Goal: Go to known website: Go to known website

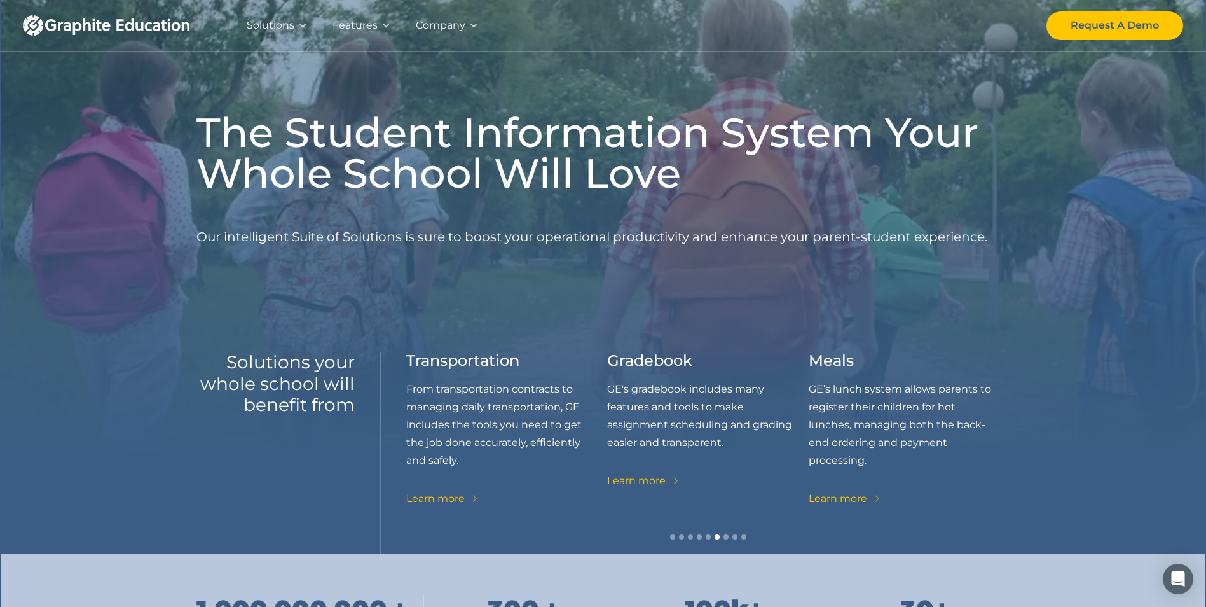
click at [472, 24] on div at bounding box center [473, 25] width 9 height 9
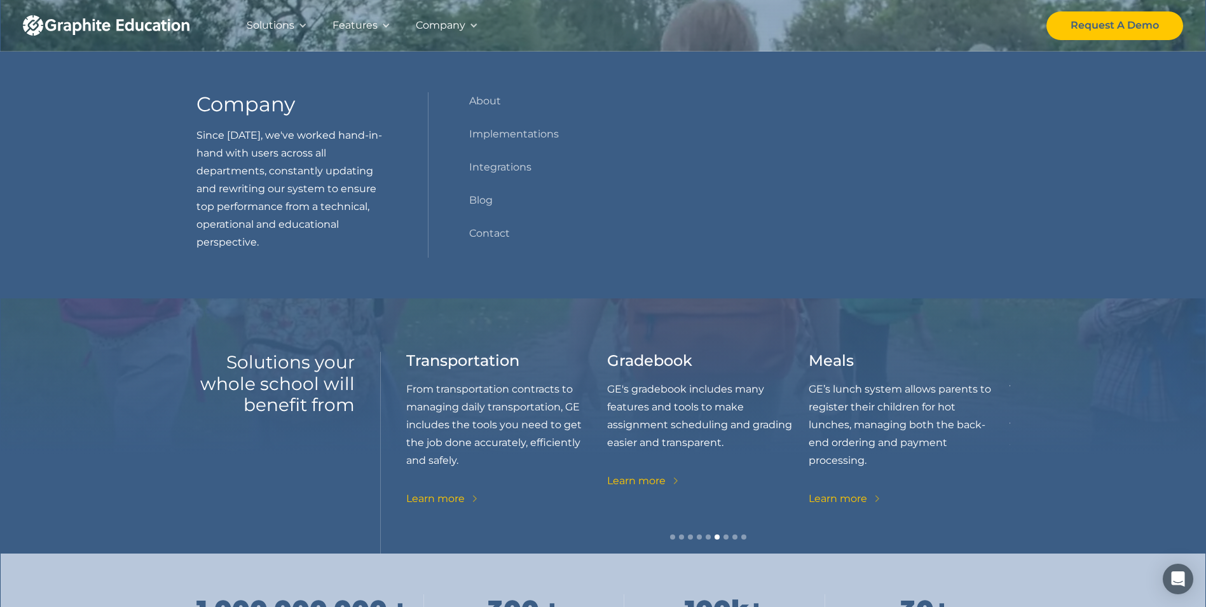
click at [472, 24] on div at bounding box center [473, 25] width 9 height 9
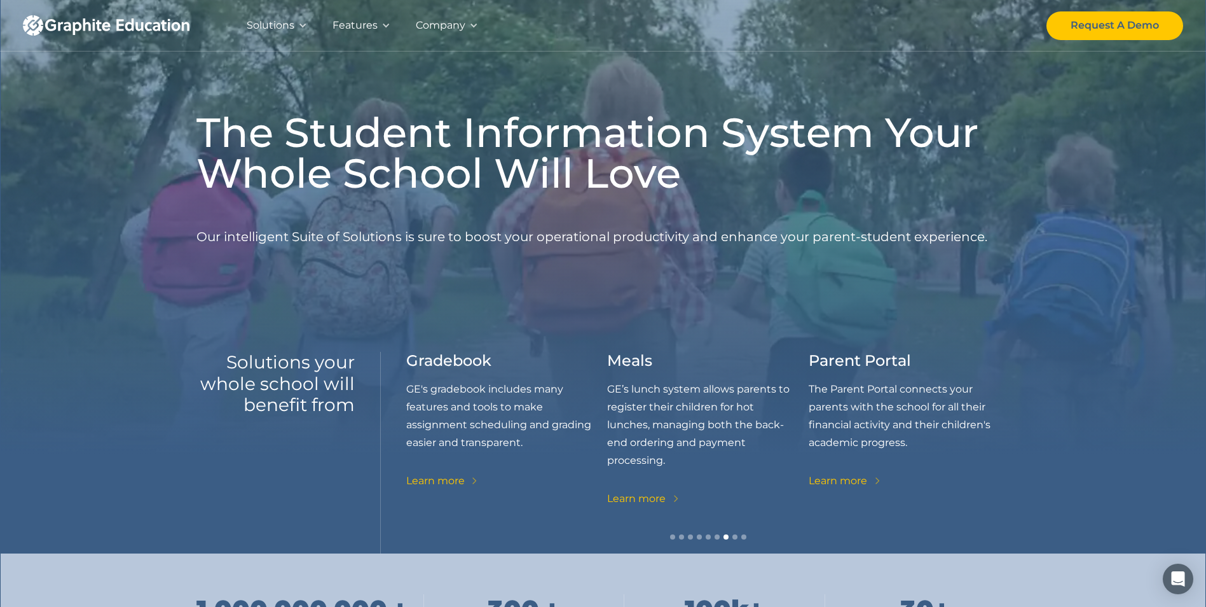
click at [129, 22] on img "home" at bounding box center [106, 25] width 167 height 20
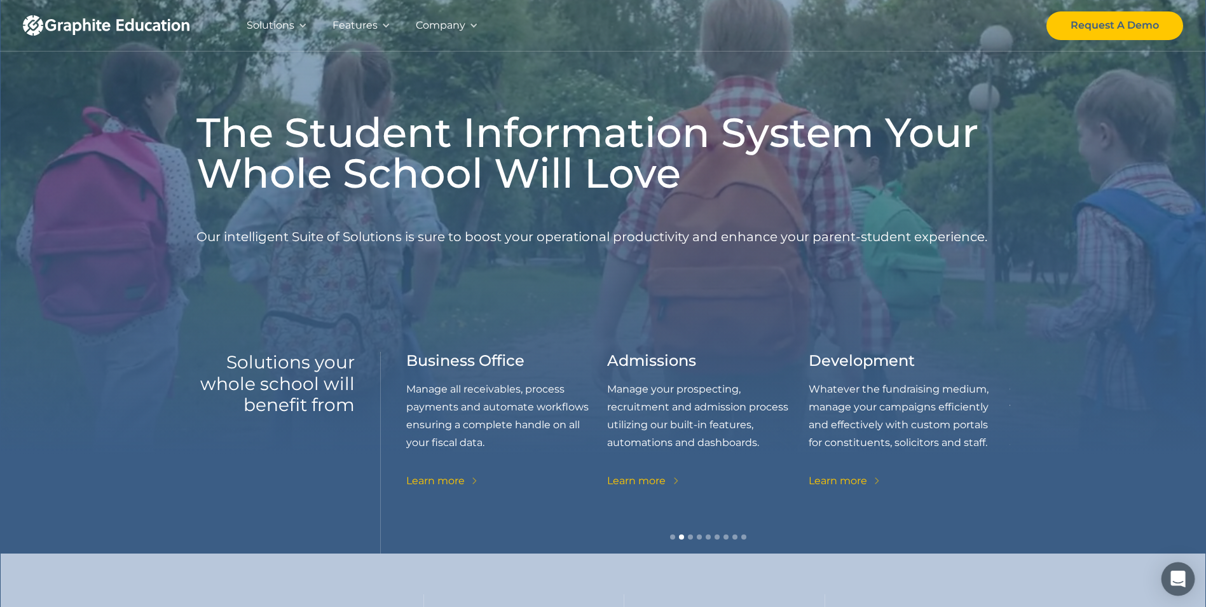
click at [1173, 575] on icon "Open Intercom Messenger" at bounding box center [1178, 578] width 15 height 17
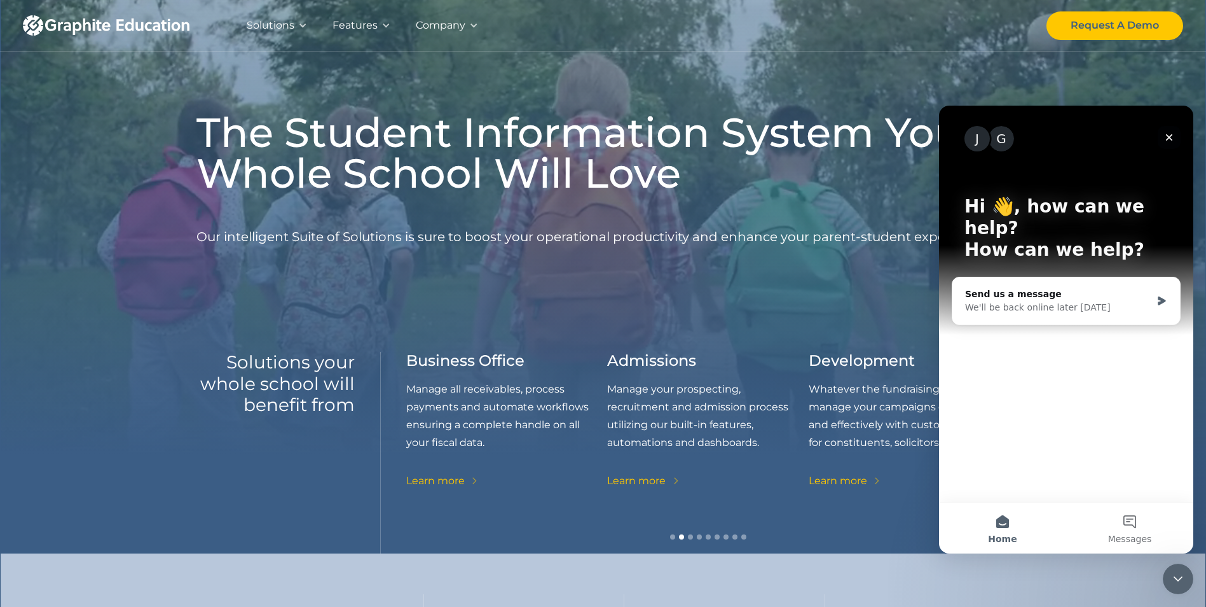
click at [1172, 128] on div "Close" at bounding box center [1169, 137] width 23 height 23
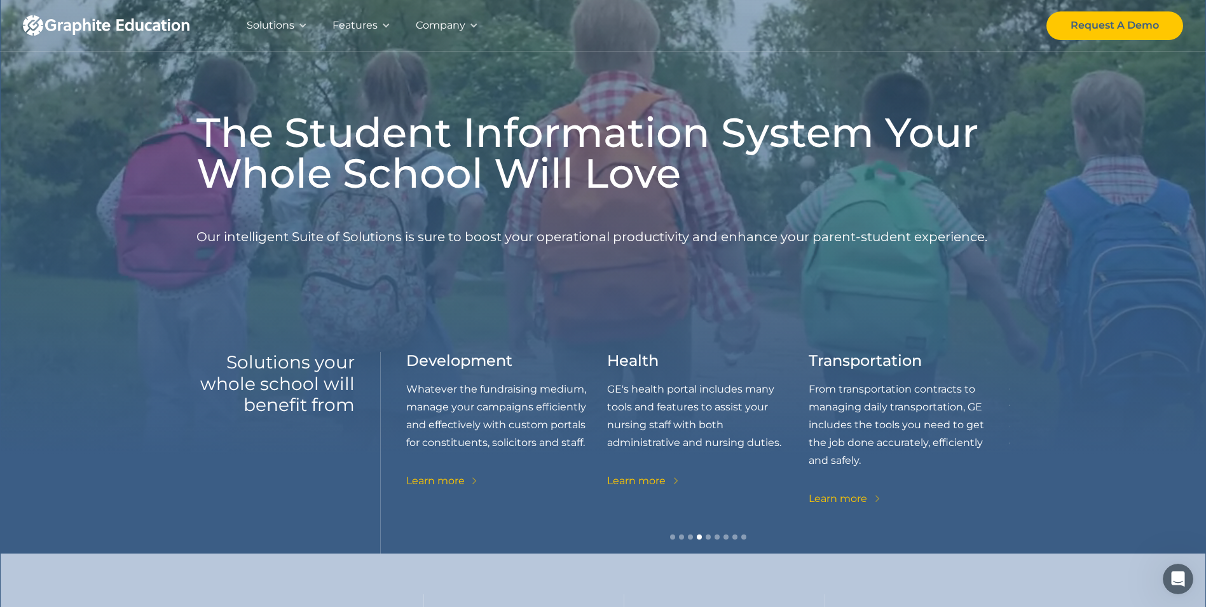
click at [301, 26] on div at bounding box center [302, 25] width 9 height 9
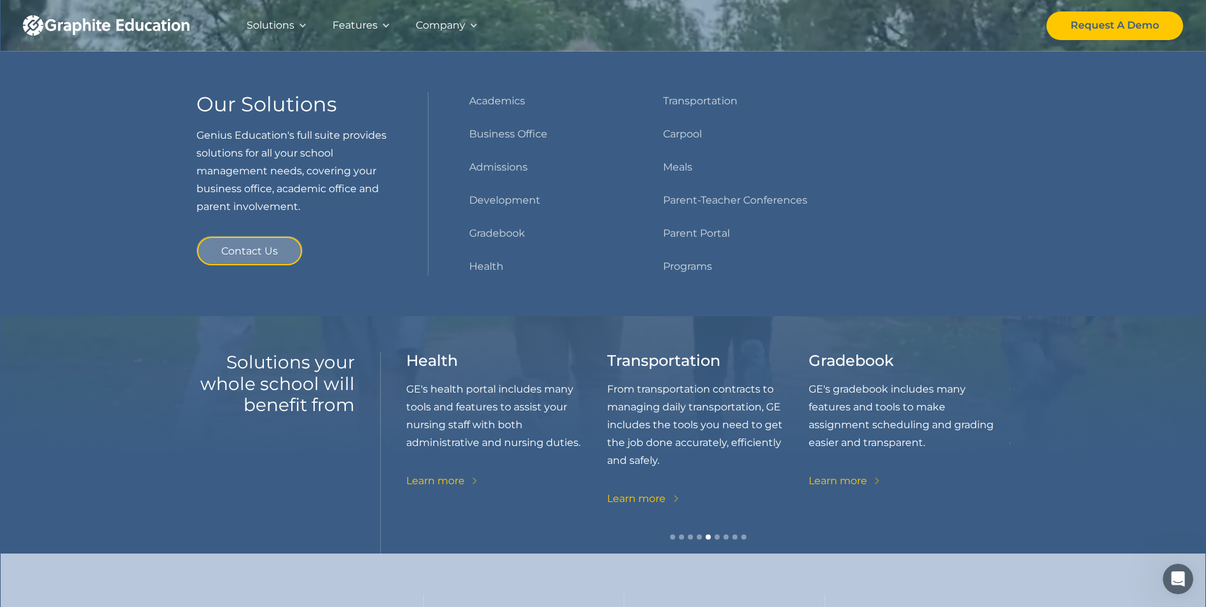
click at [301, 26] on div at bounding box center [302, 25] width 9 height 9
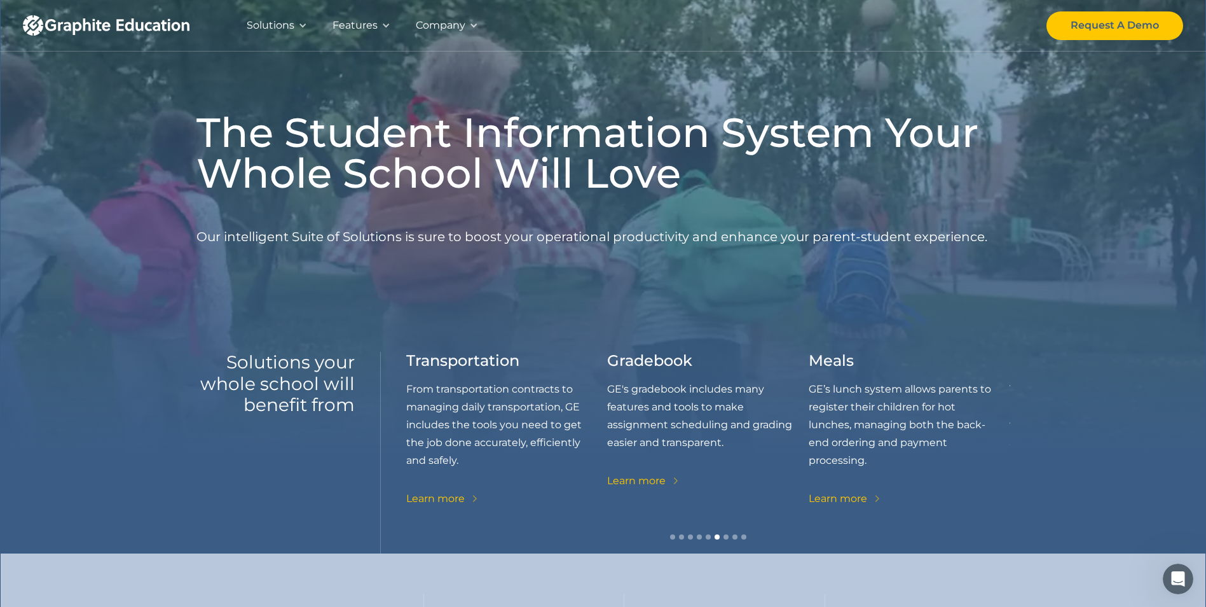
click at [382, 24] on div at bounding box center [386, 25] width 9 height 9
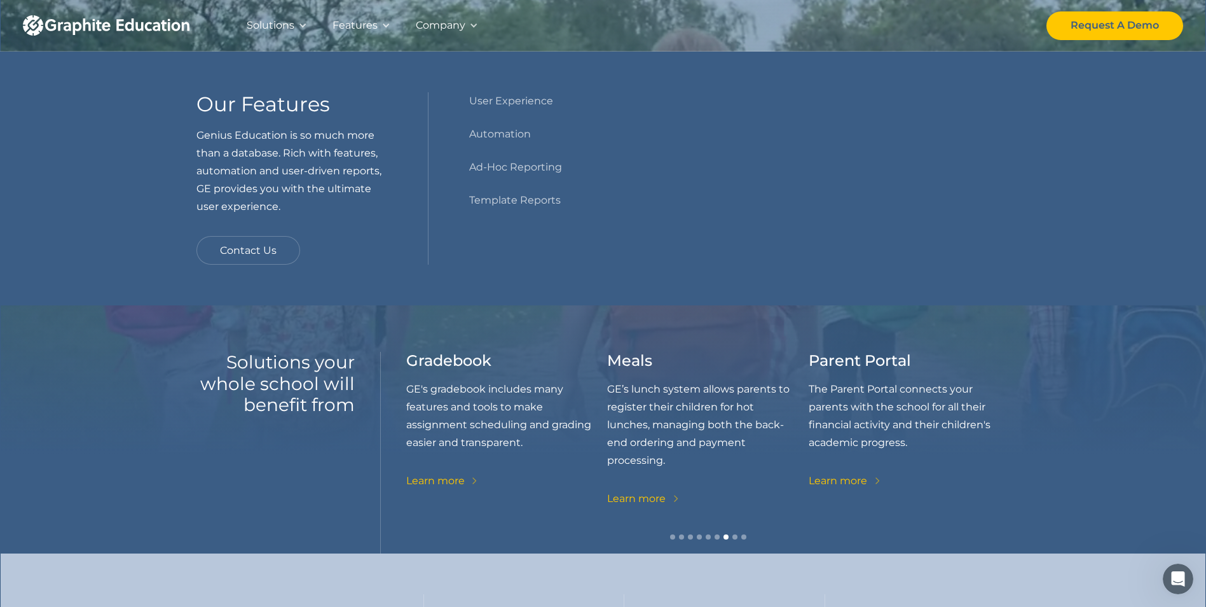
click at [382, 24] on div at bounding box center [386, 25] width 9 height 9
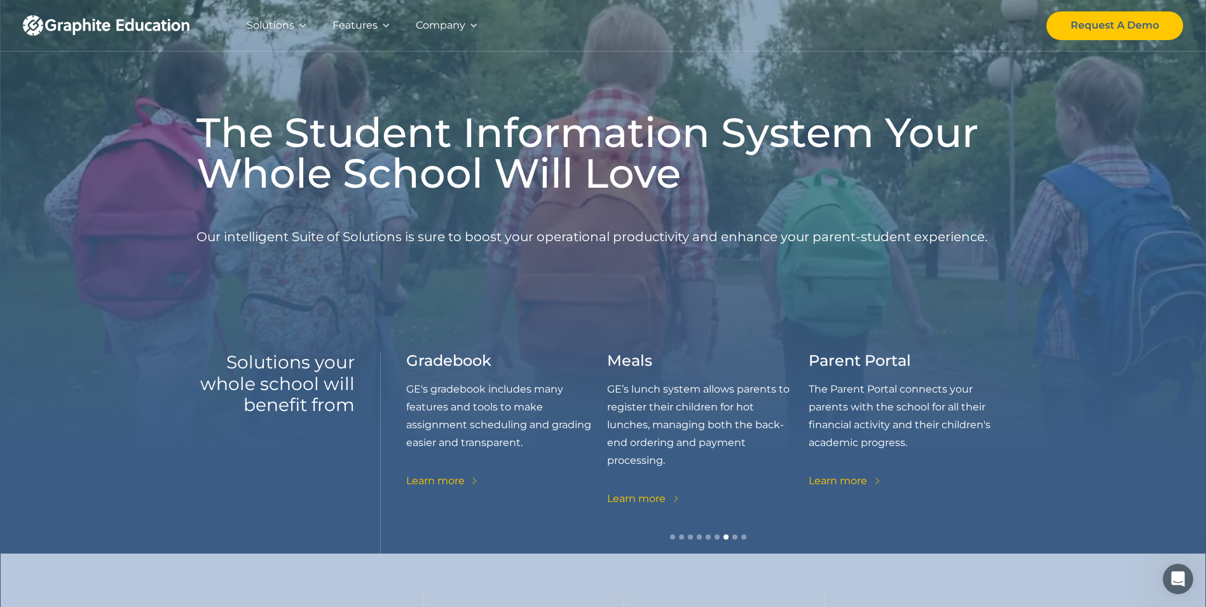
click at [472, 24] on div at bounding box center [473, 25] width 9 height 9
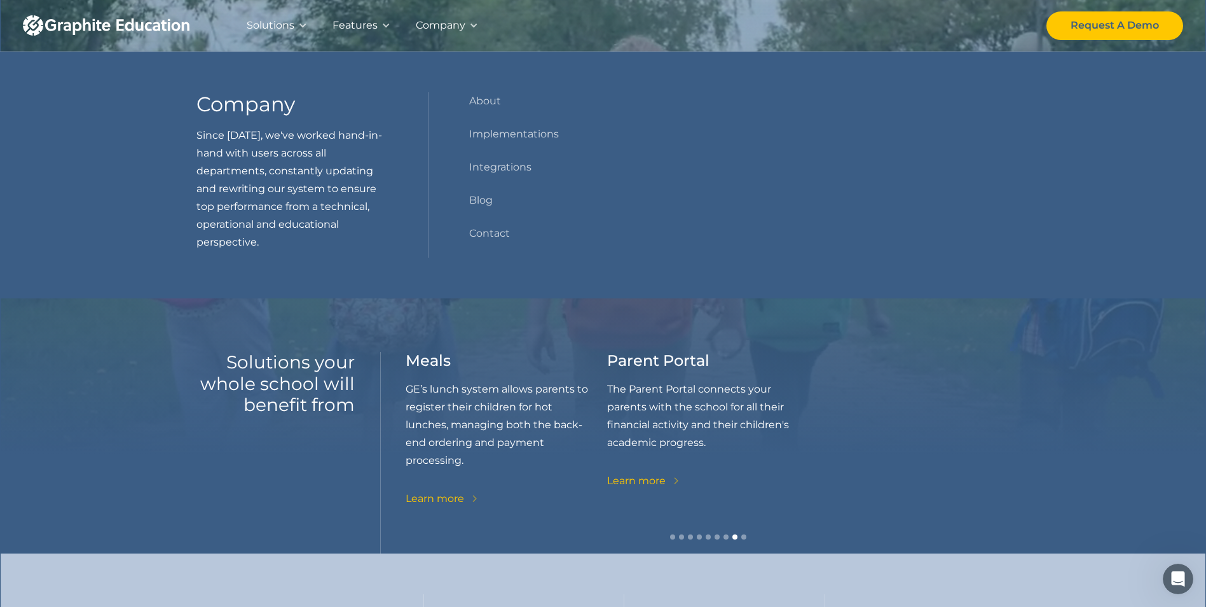
click at [472, 24] on div at bounding box center [473, 25] width 9 height 9
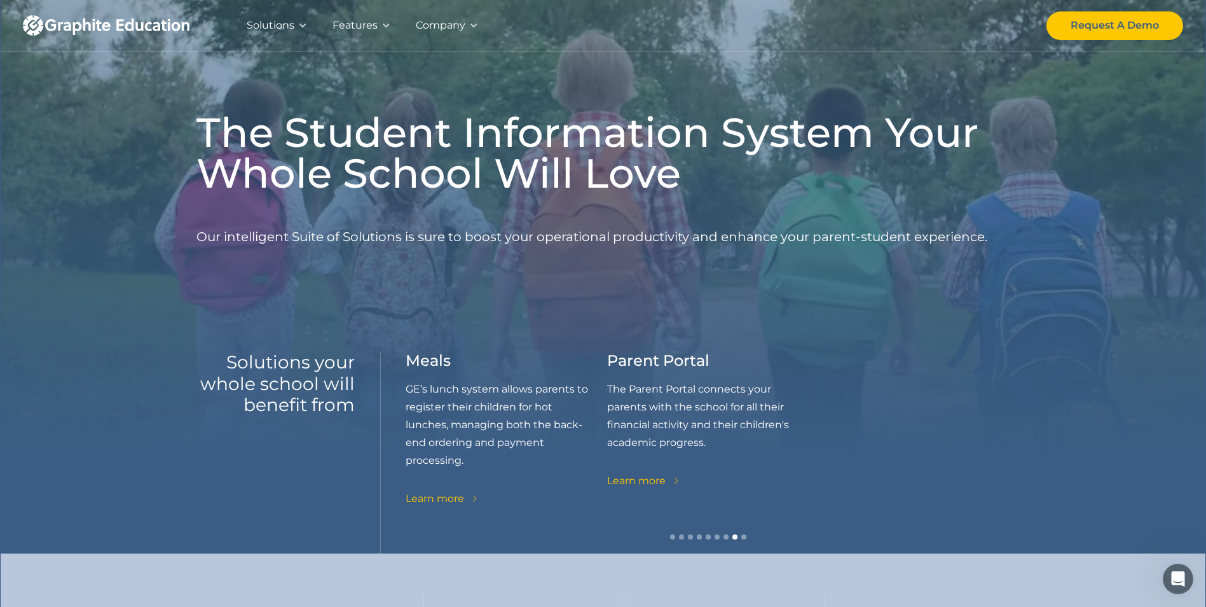
click at [31, 24] on img "home" at bounding box center [106, 25] width 167 height 20
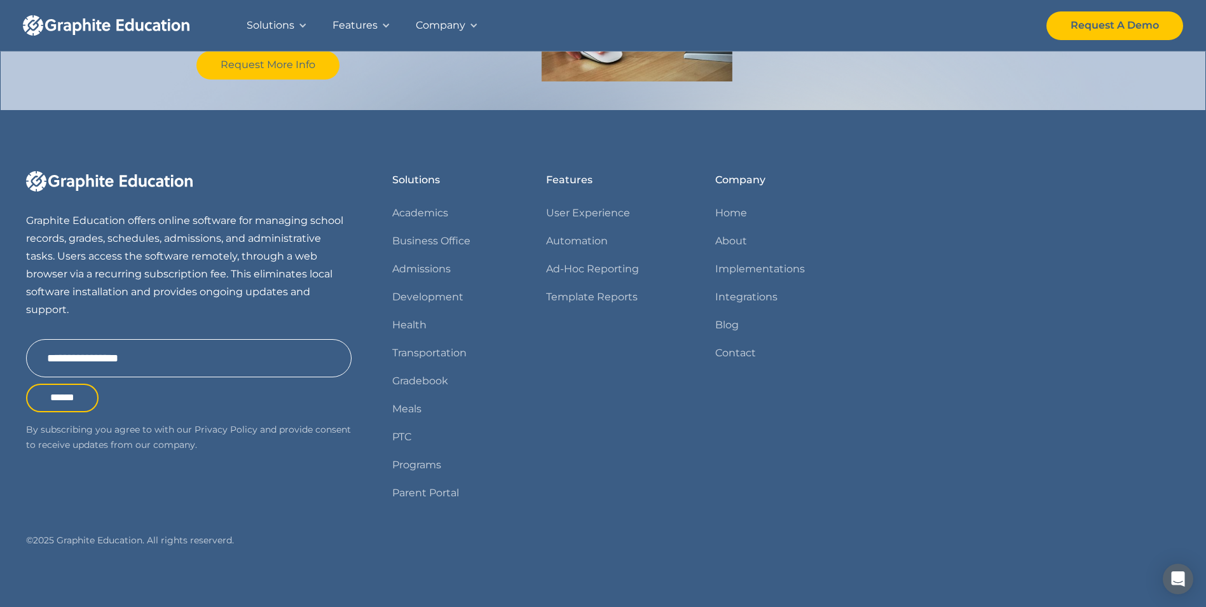
scroll to position [1496, 0]
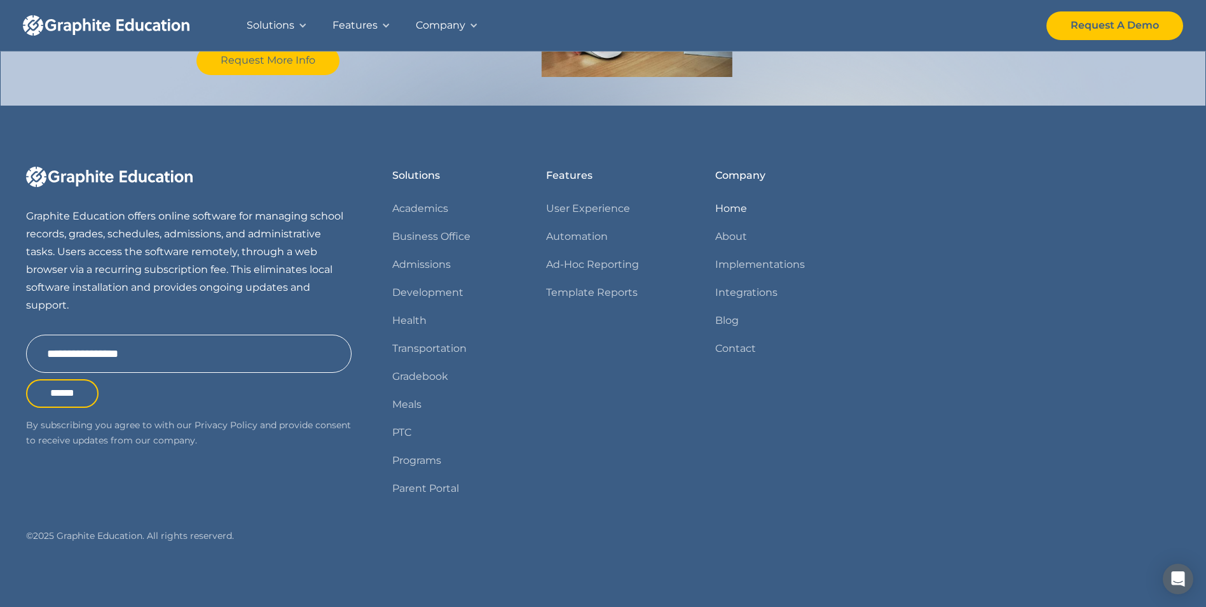
click at [737, 208] on link "Home" at bounding box center [731, 209] width 32 height 18
